Goal: Transaction & Acquisition: Book appointment/travel/reservation

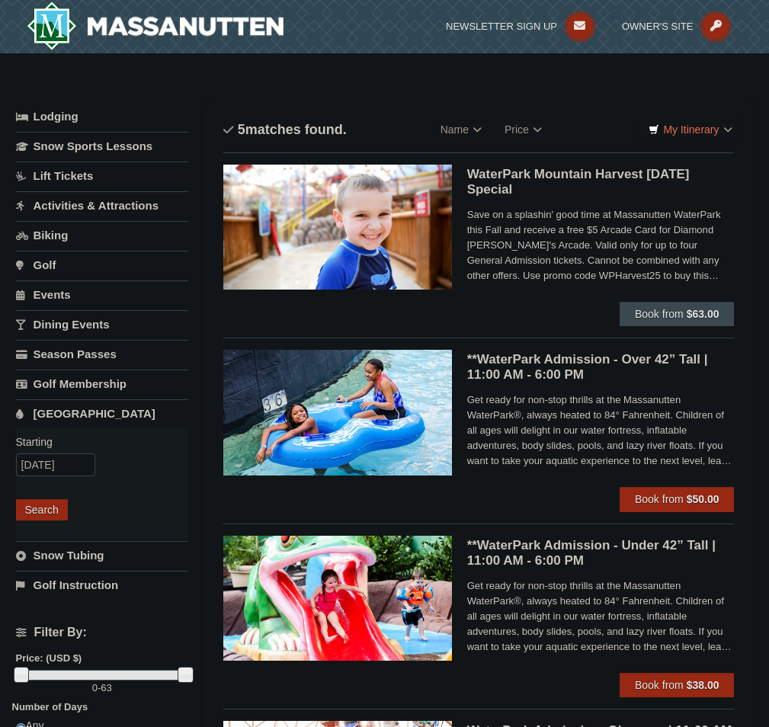
click at [670, 313] on span "Book from" at bounding box center [659, 314] width 49 height 12
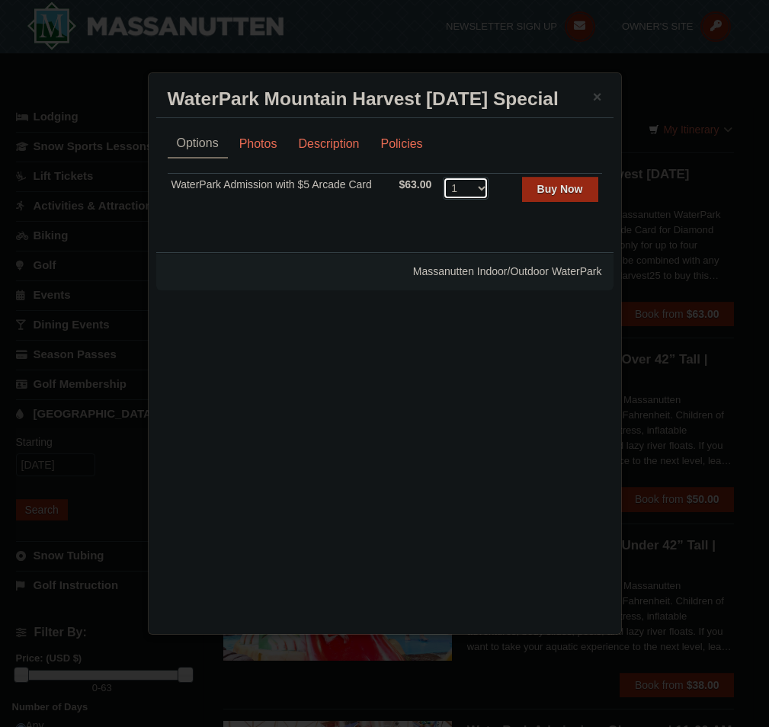
select select "4"
click at [547, 191] on strong "Buy Now" at bounding box center [560, 189] width 46 height 12
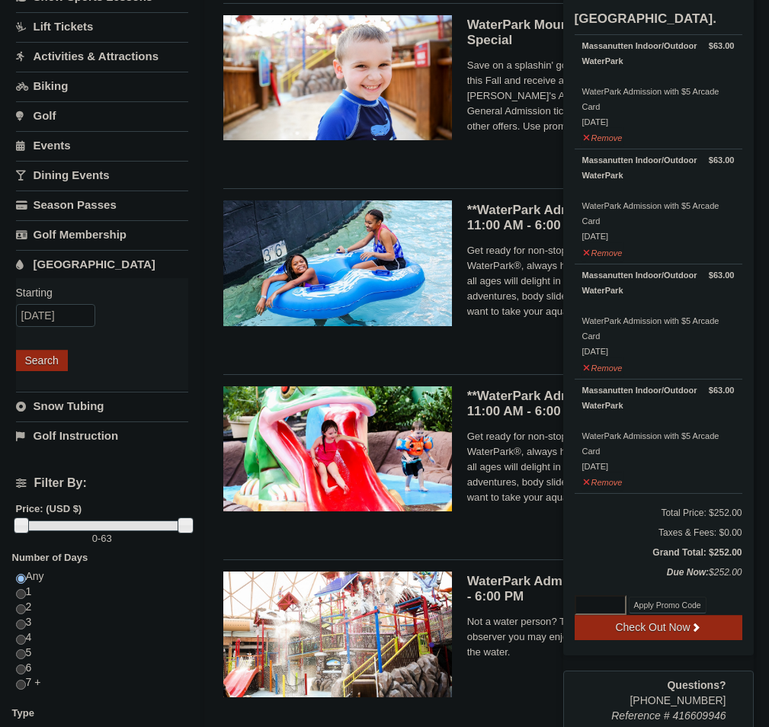
scroll to position [156, 0]
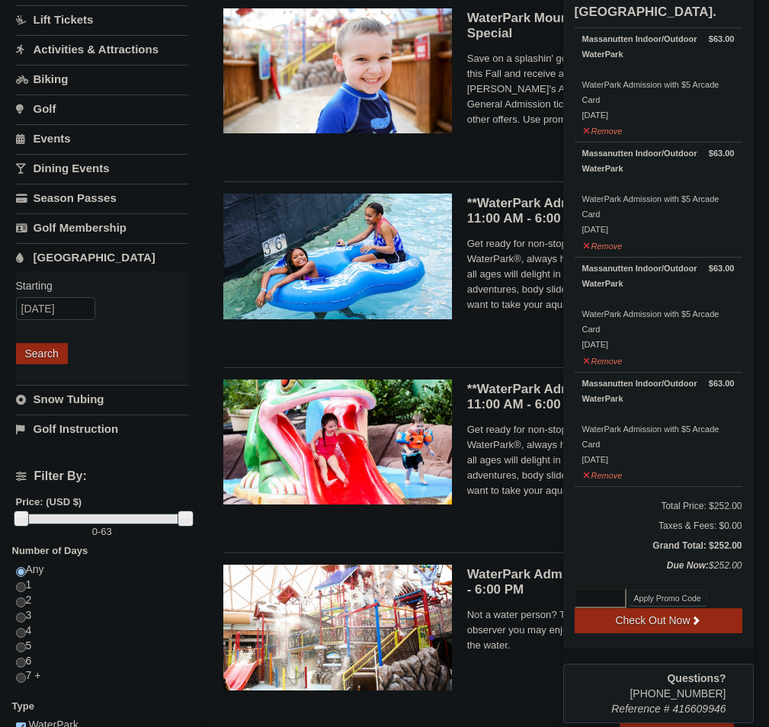
click at [605, 595] on input at bounding box center [601, 599] width 52 height 20
paste input "WPHarvest25"
type input "WPHarvest25"
click at [655, 596] on button "Apply Promo Code" at bounding box center [668, 598] width 78 height 17
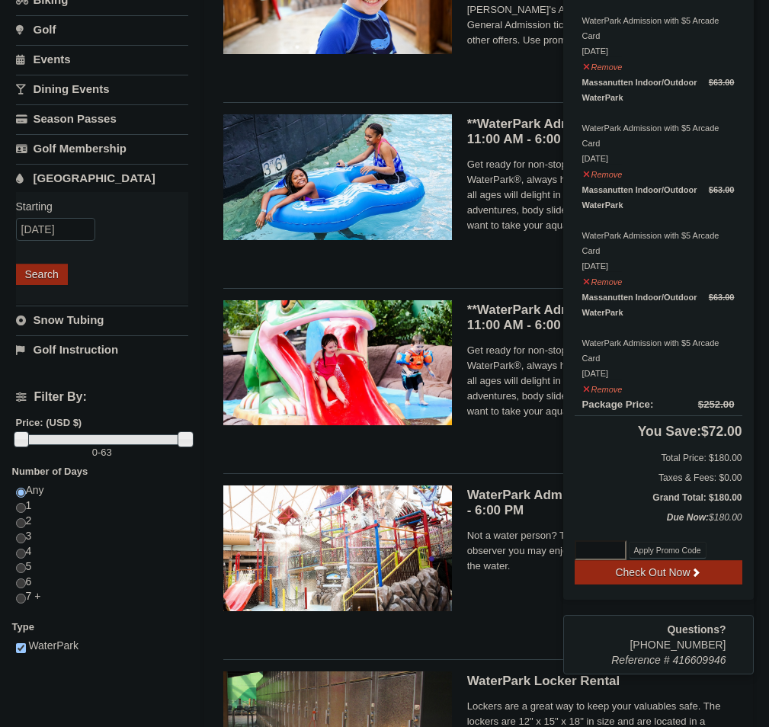
scroll to position [245, 0]
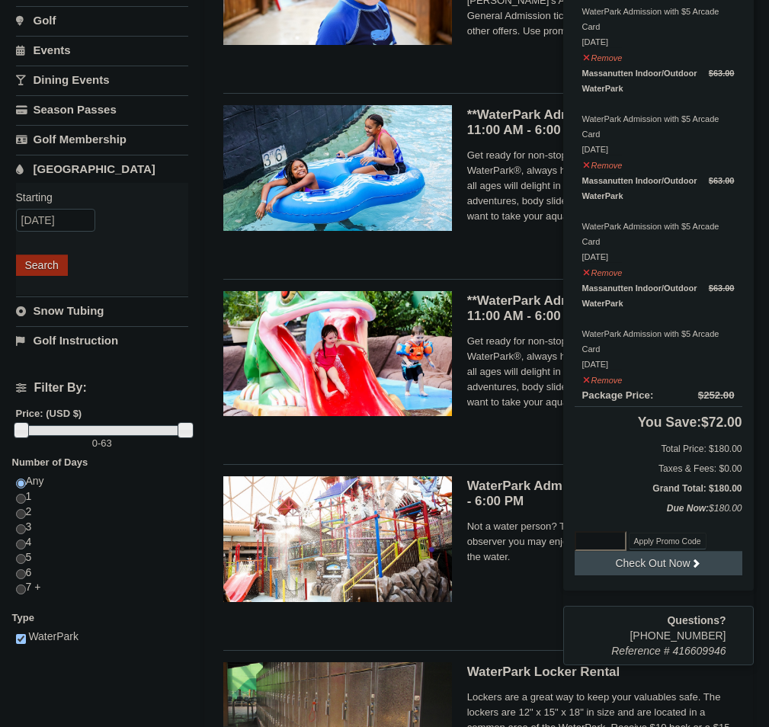
click at [691, 570] on button "Check Out Now" at bounding box center [659, 563] width 168 height 24
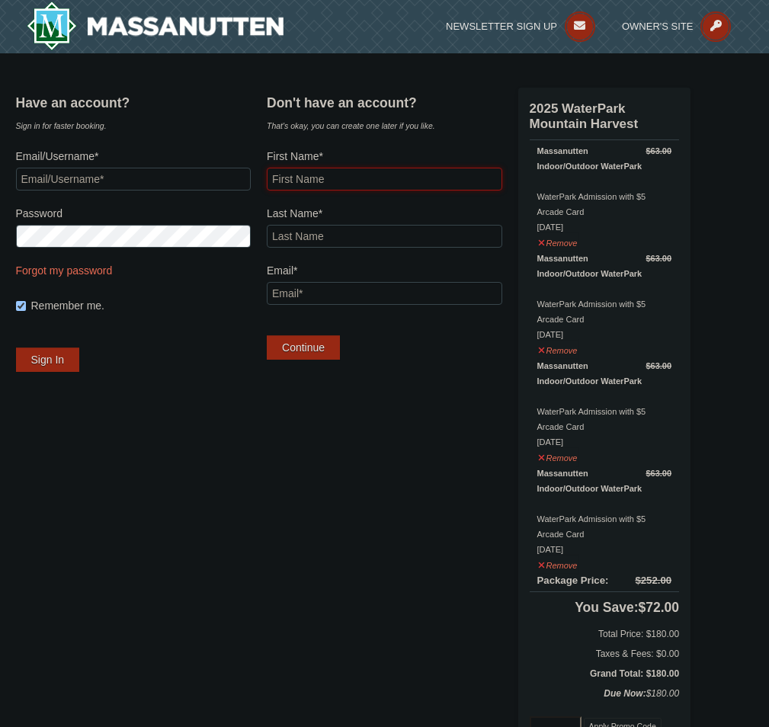
click at [391, 184] on input "First Name*" at bounding box center [385, 179] width 236 height 23
type input "Jordon"
type input "Wadlington"
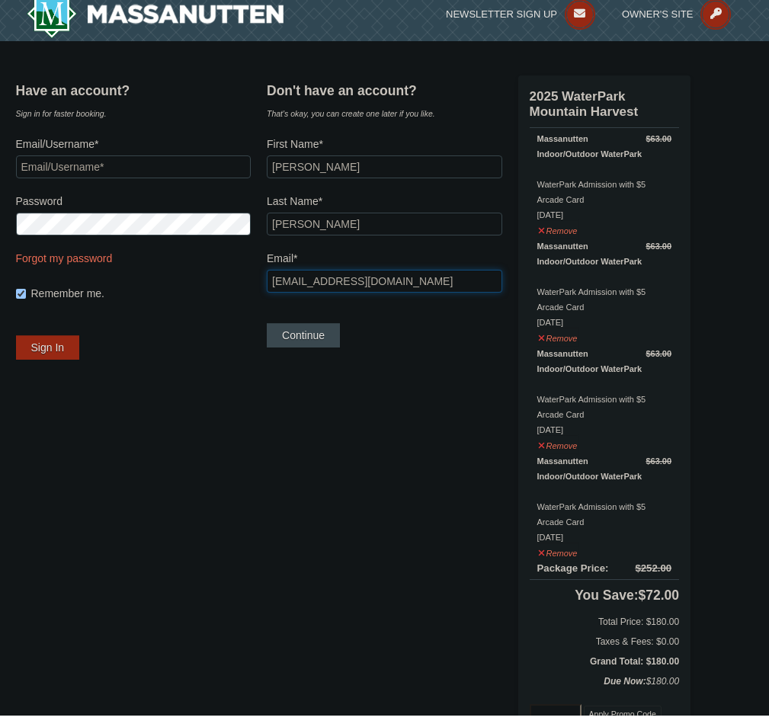
type input "[EMAIL_ADDRESS][DOMAIN_NAME]"
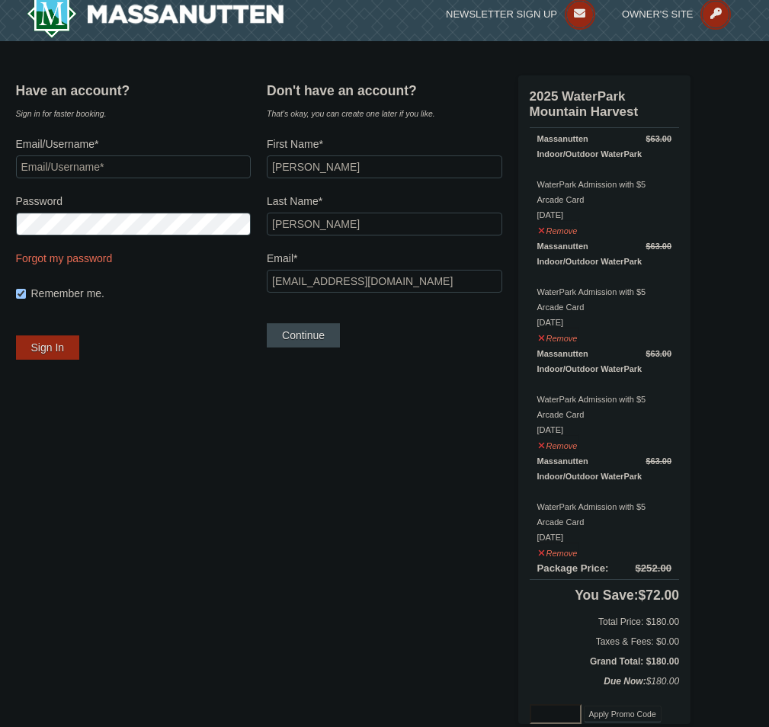
click at [332, 330] on button "Continue" at bounding box center [303, 335] width 73 height 24
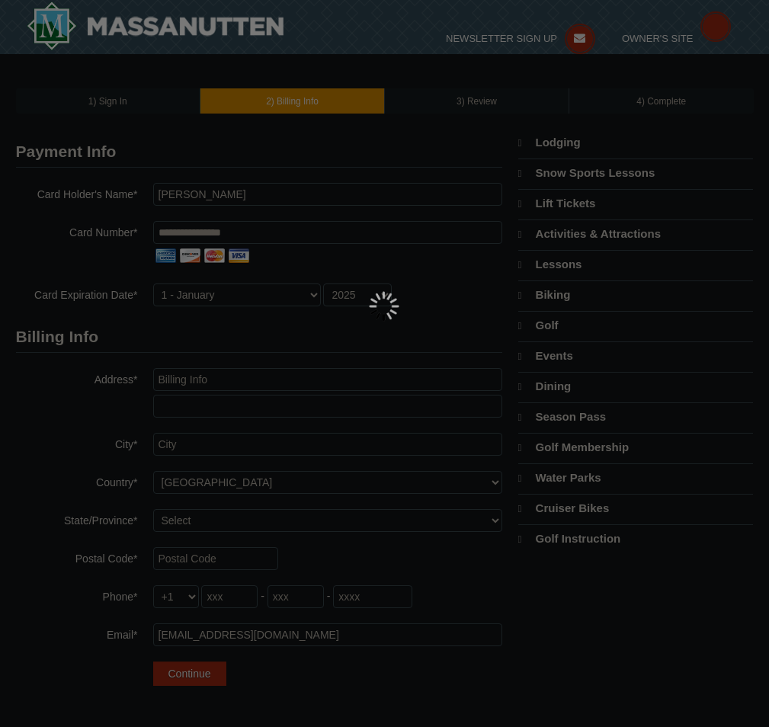
select select "10"
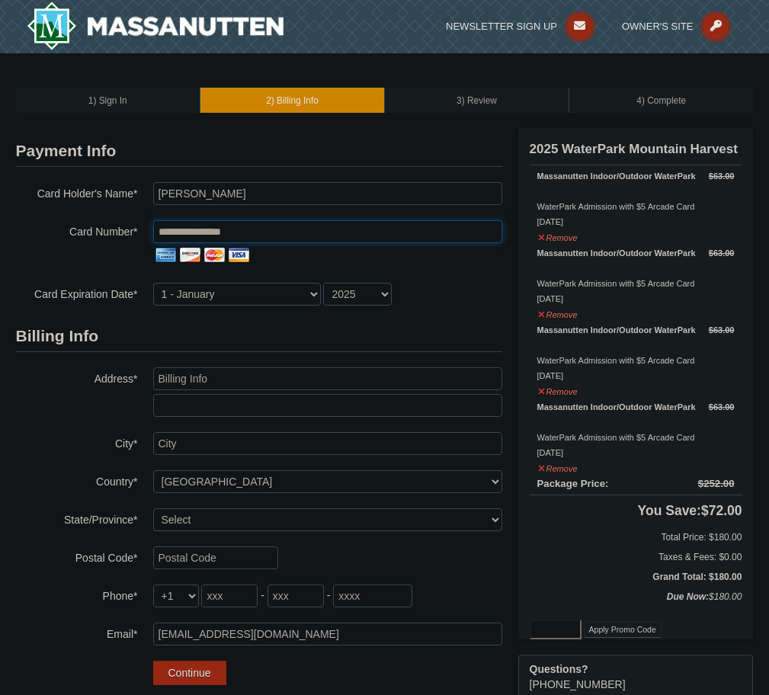
click at [280, 234] on input "tel" at bounding box center [327, 231] width 349 height 23
drag, startPoint x: 586, startPoint y: 677, endPoint x: 395, endPoint y: 492, distance: 265.3
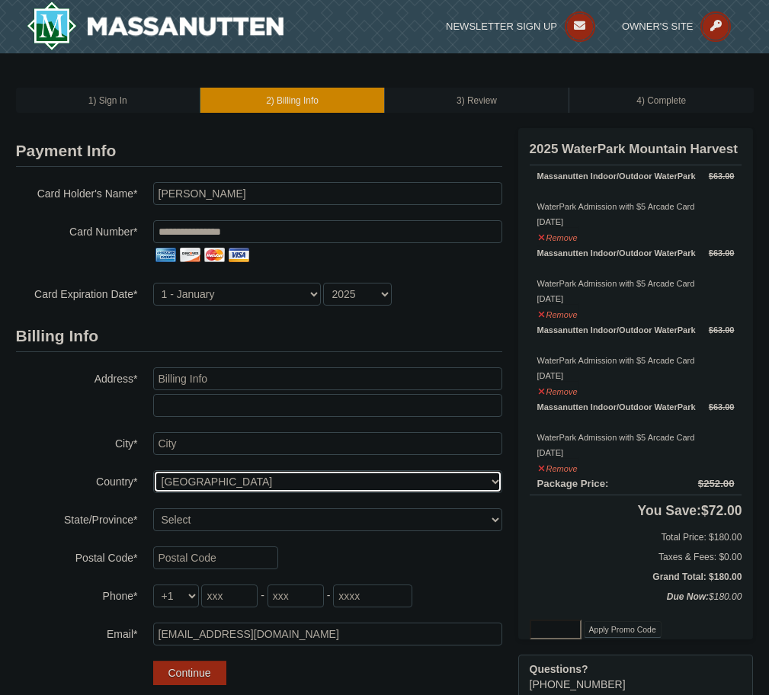
click at [395, 492] on select "----- Select ------ Afghanistan Åland Islands Albania Algeria American Samoa An…" at bounding box center [327, 481] width 349 height 23
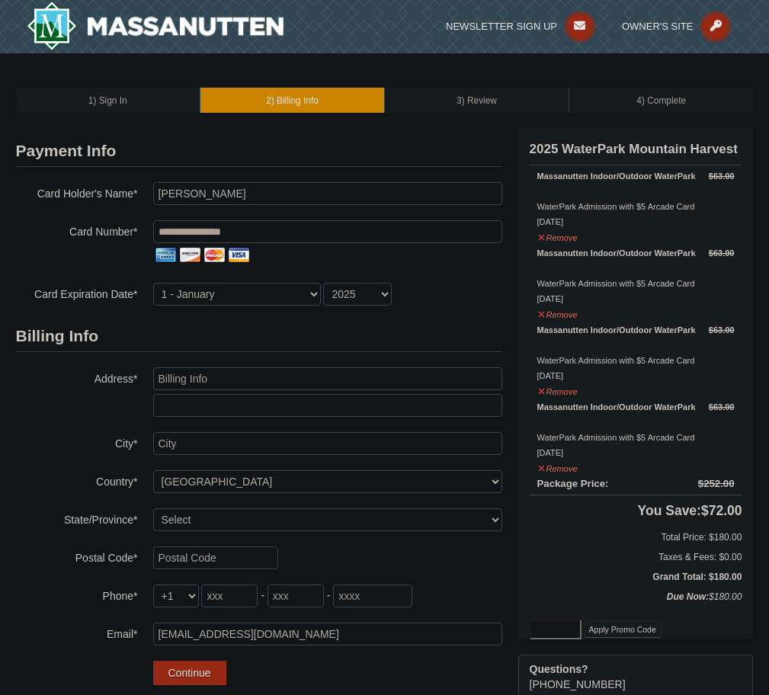
drag, startPoint x: 395, startPoint y: 492, endPoint x: 193, endPoint y: 197, distance: 358.2
click at [194, 197] on input "Jordon Wadlington" at bounding box center [327, 193] width 349 height 23
click at [208, 201] on input "Jordon Wadlington" at bounding box center [327, 193] width 349 height 23
click at [240, 226] on input "tel" at bounding box center [327, 231] width 349 height 23
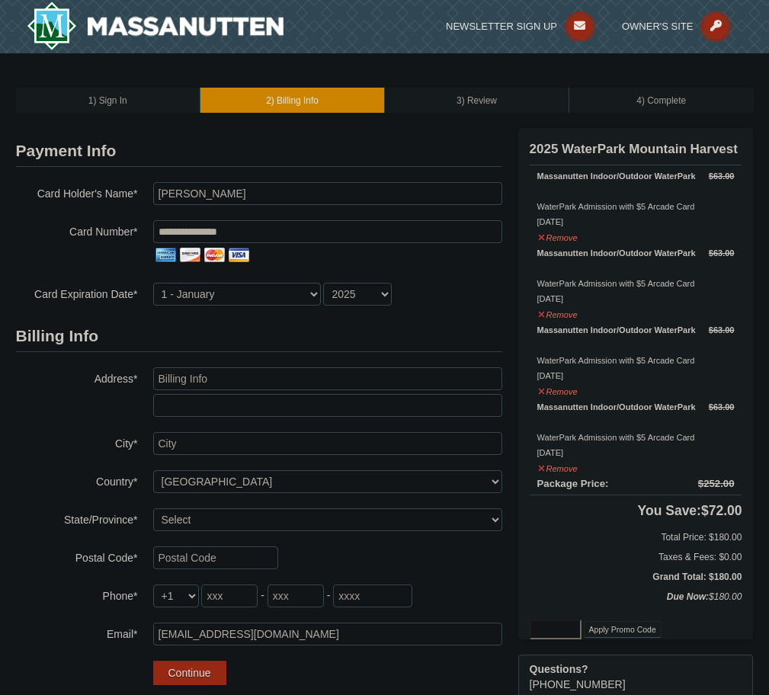
type input "**********"
select select "4"
select select "2028"
type input "**********"
type input "411 6th St SE"
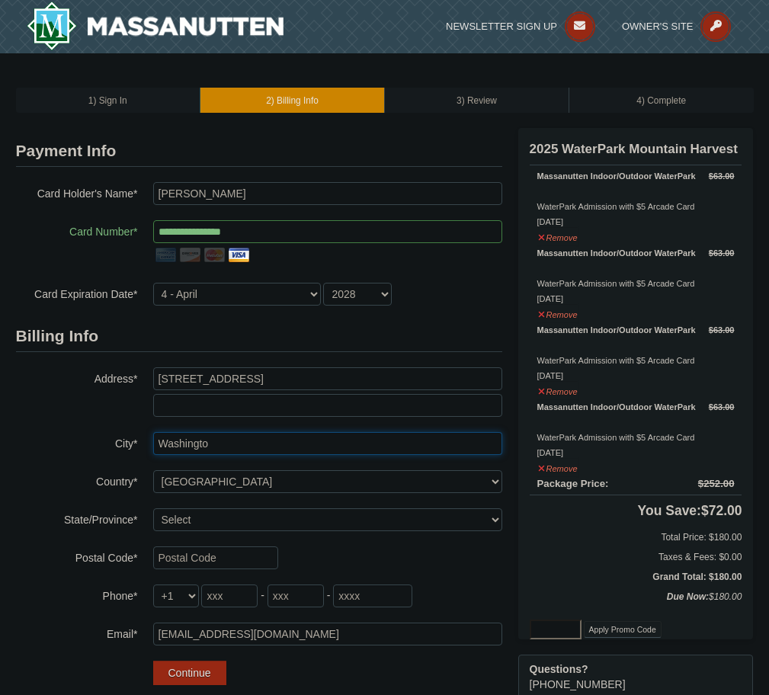
type input "Washington"
select select "DC"
type input "Washington"
type input "20003"
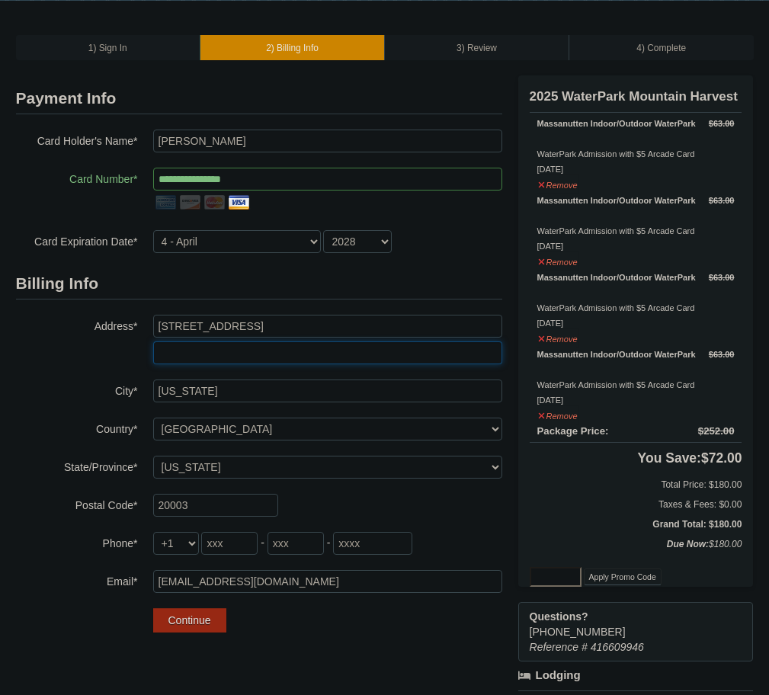
scroll to position [52, 0]
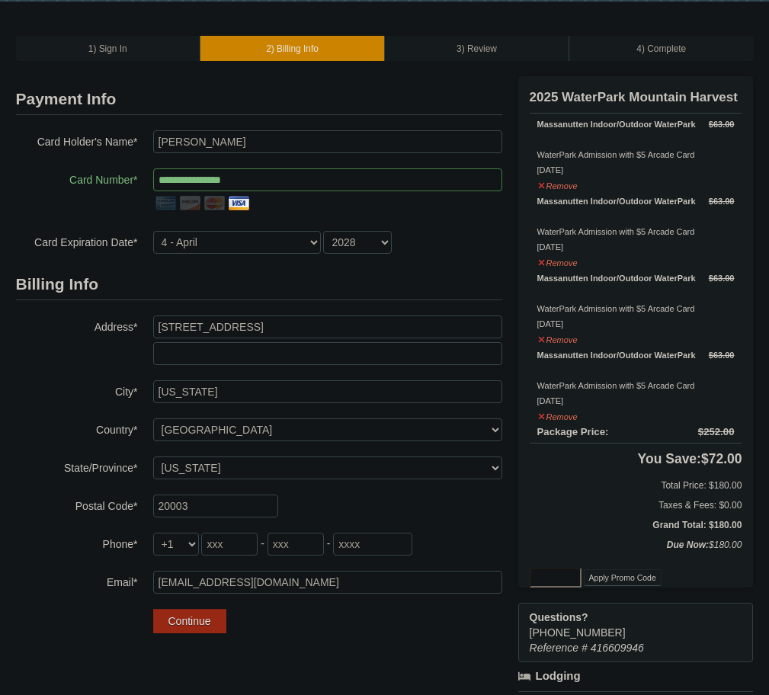
click at [204, 620] on button "Continue" at bounding box center [189, 621] width 73 height 24
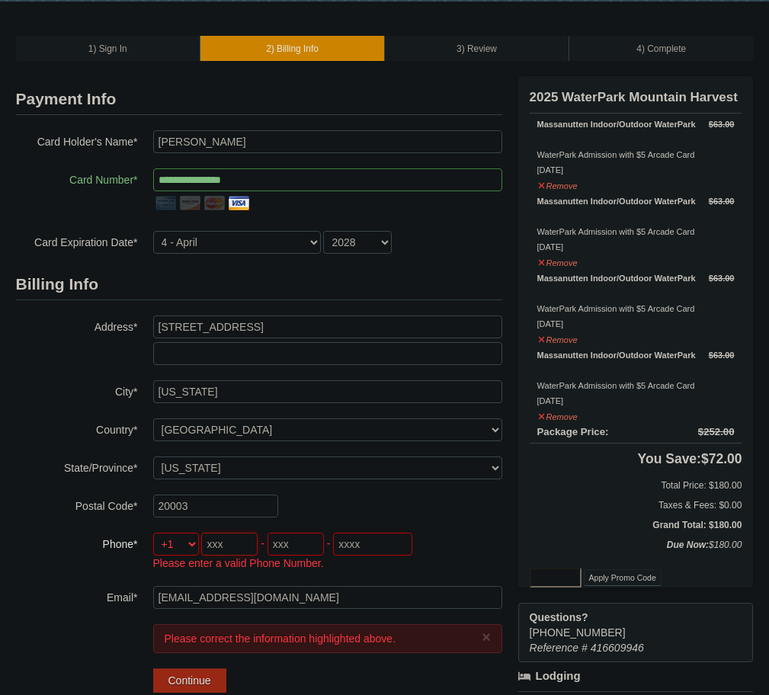
click at [230, 545] on input "tel" at bounding box center [229, 544] width 56 height 23
type input "270"
type input "625"
type input "2159"
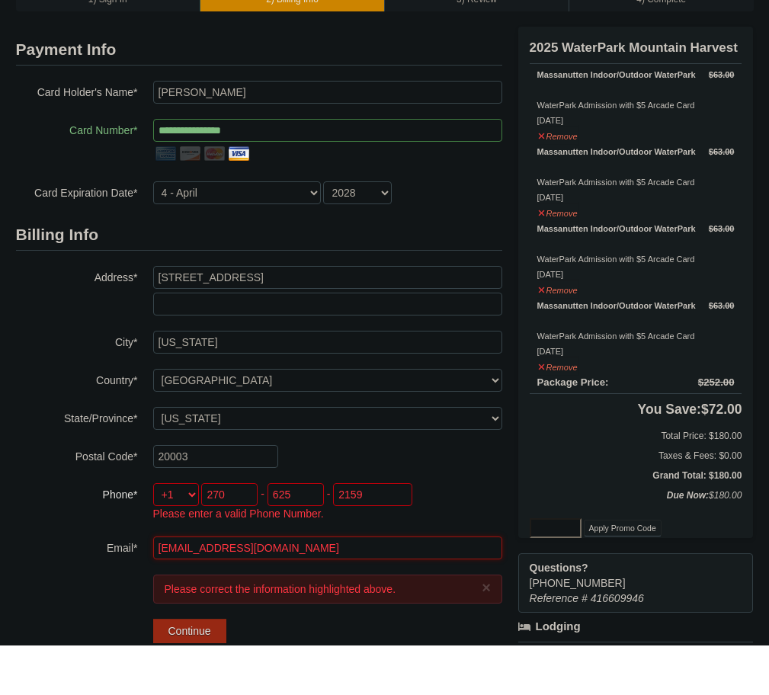
scroll to position [52, 0]
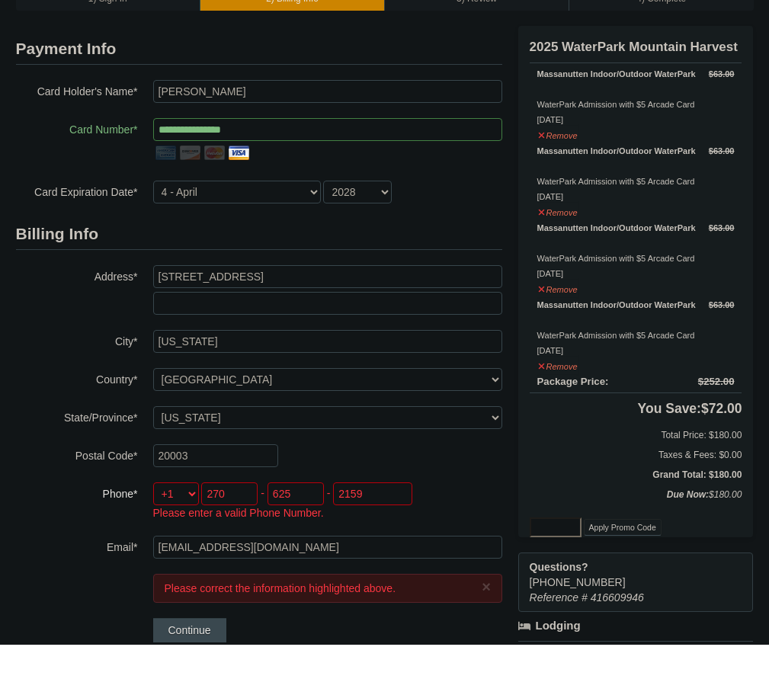
click at [188, 669] on button "Continue" at bounding box center [189, 681] width 73 height 24
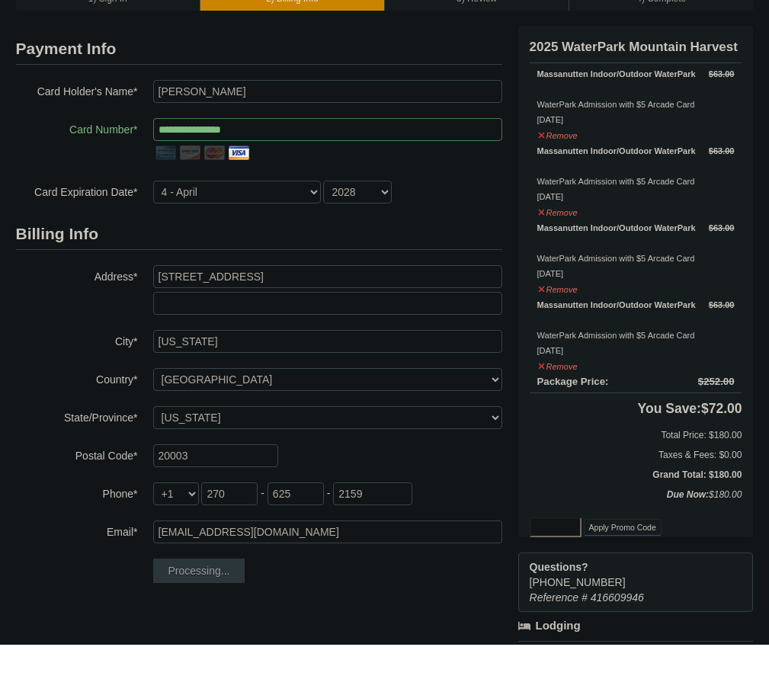
scroll to position [102, 0]
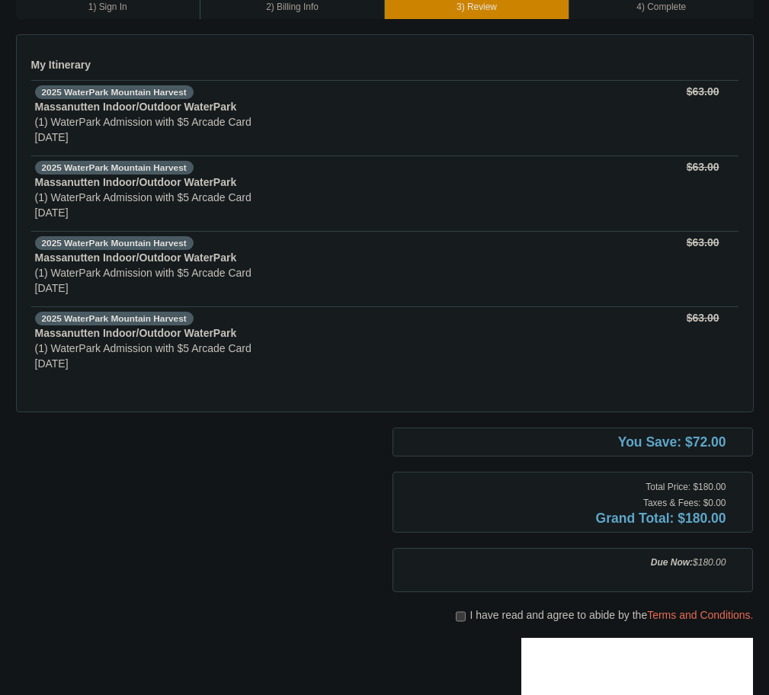
scroll to position [98, 0]
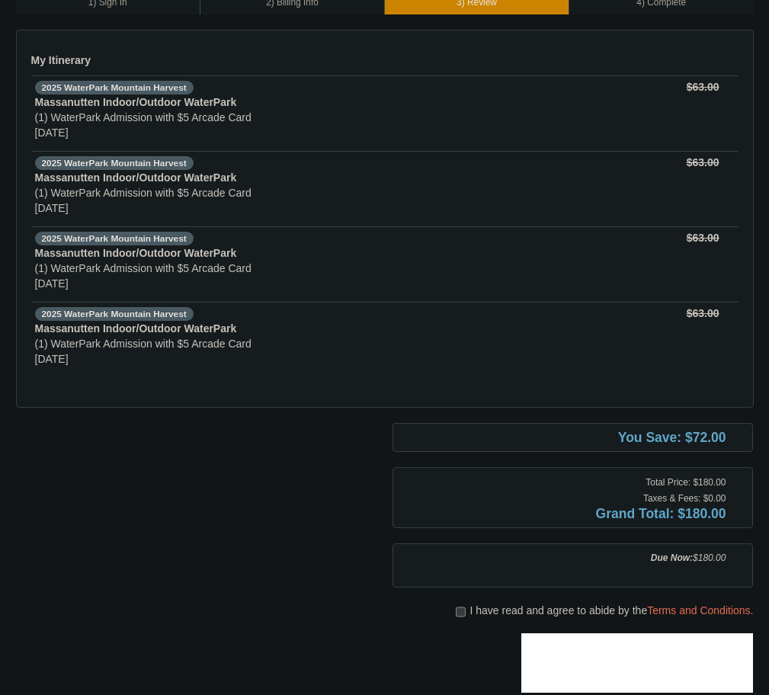
click at [458, 614] on input "checkbox" at bounding box center [461, 612] width 10 height 12
checkbox input "true"
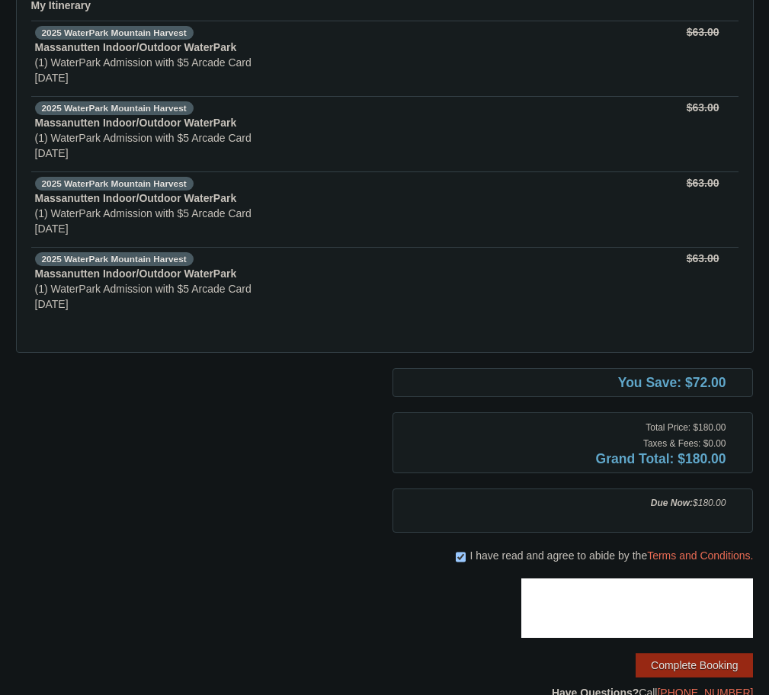
scroll to position [155, 0]
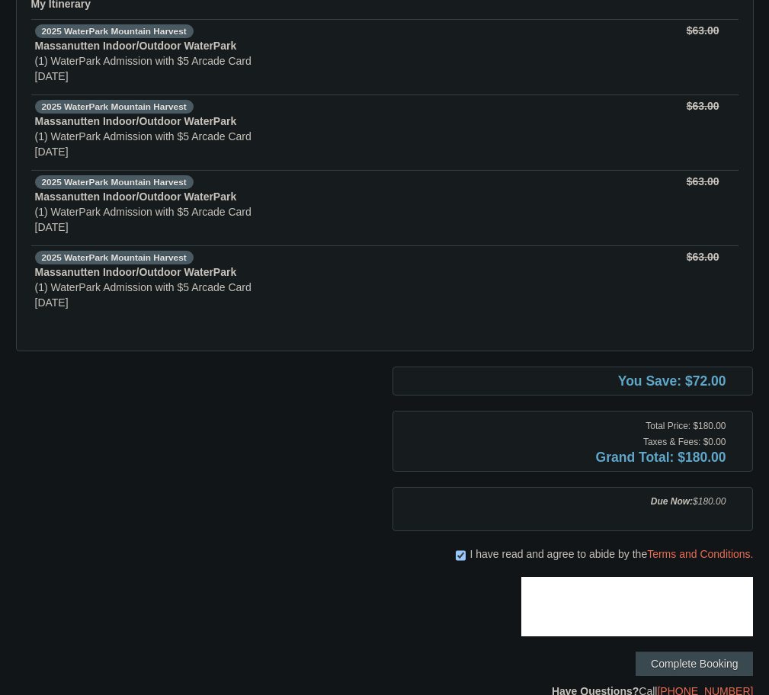
click at [701, 663] on button "Complete Booking" at bounding box center [694, 664] width 117 height 24
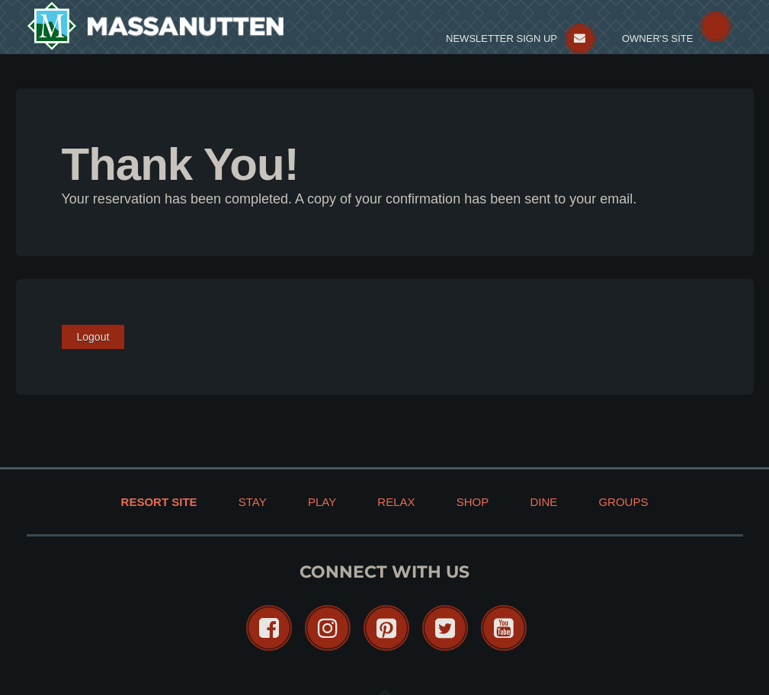
type input "[EMAIL_ADDRESS][DOMAIN_NAME]"
